Goal: Transaction & Acquisition: Download file/media

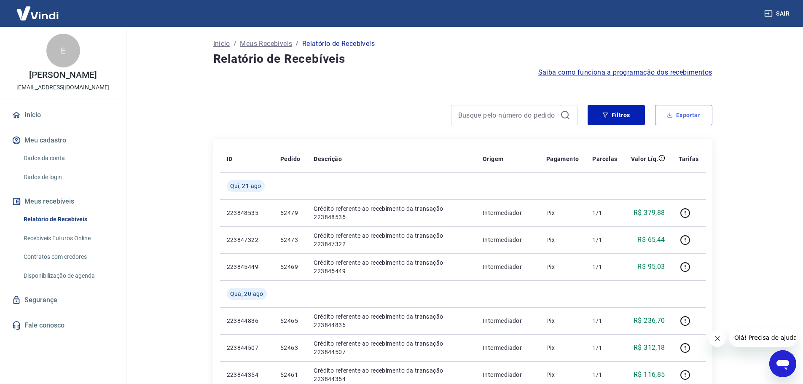
click at [686, 118] on button "Exportar" at bounding box center [683, 115] width 57 height 20
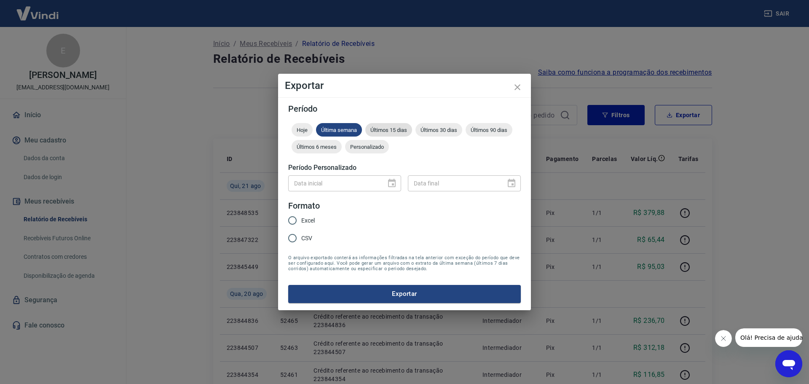
click at [382, 128] on span "Últimos 15 dias" at bounding box center [388, 130] width 47 height 6
click at [287, 221] on input "Excel" at bounding box center [293, 221] width 18 height 18
radio input "true"
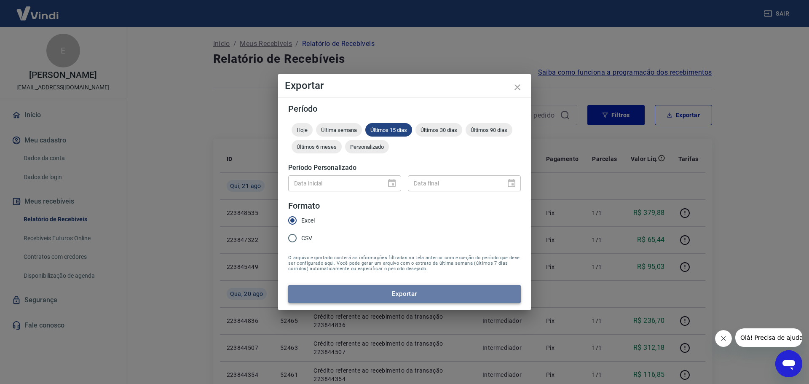
click at [343, 290] on button "Exportar" at bounding box center [404, 294] width 233 height 18
